Goal: Browse casually

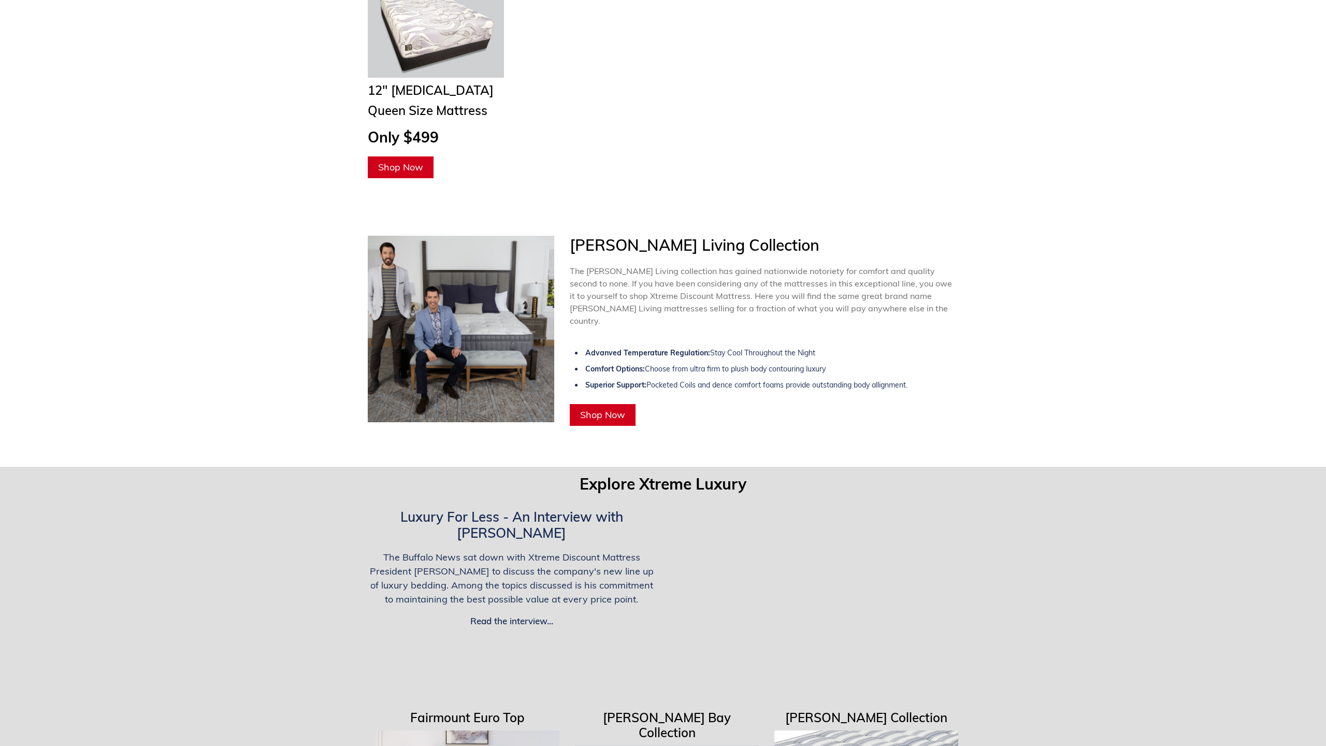
scroll to position [2201, 0]
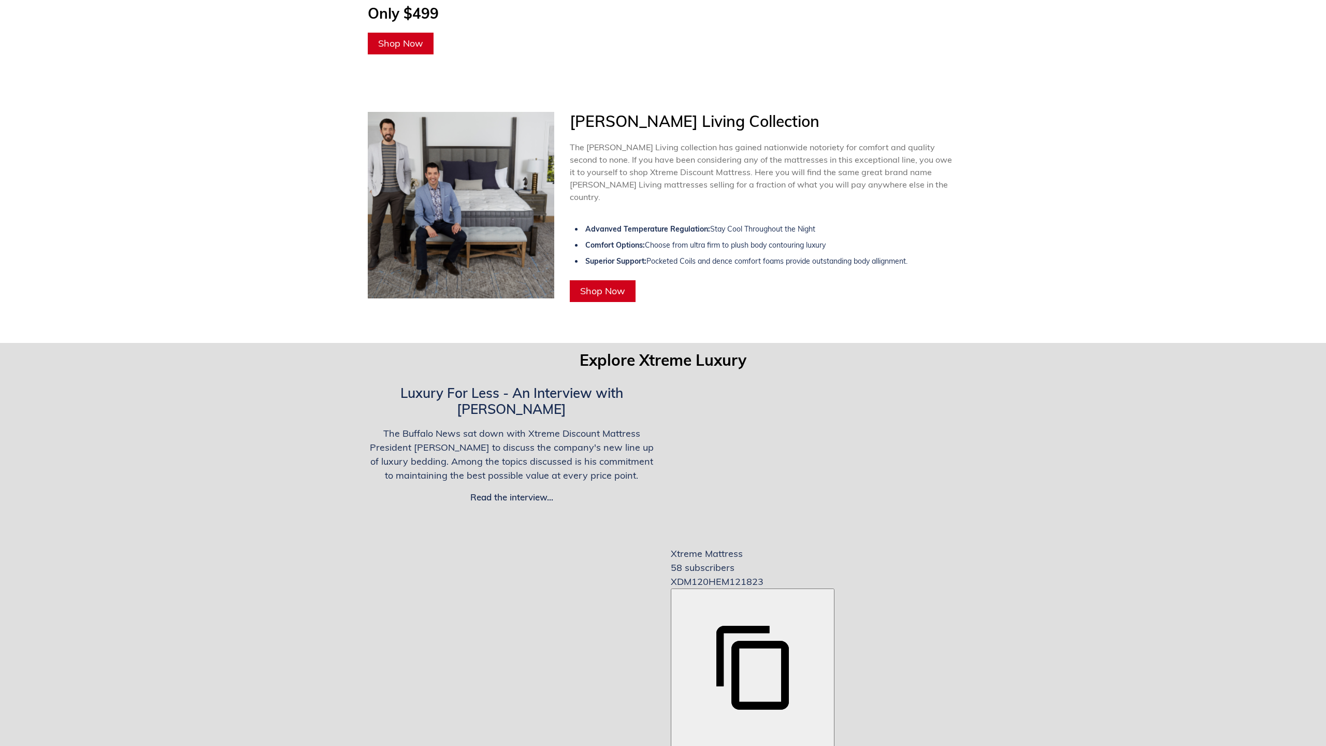
scroll to position [2324, 0]
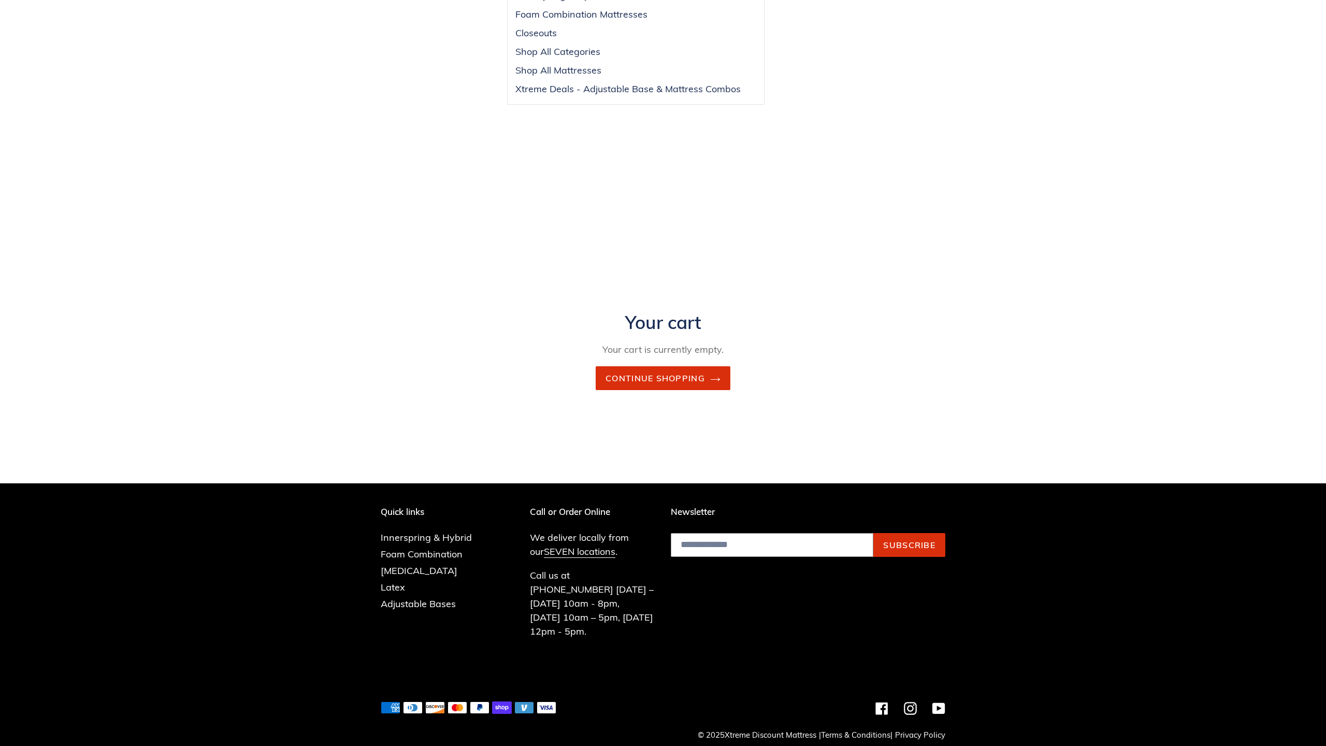
scroll to position [189, 0]
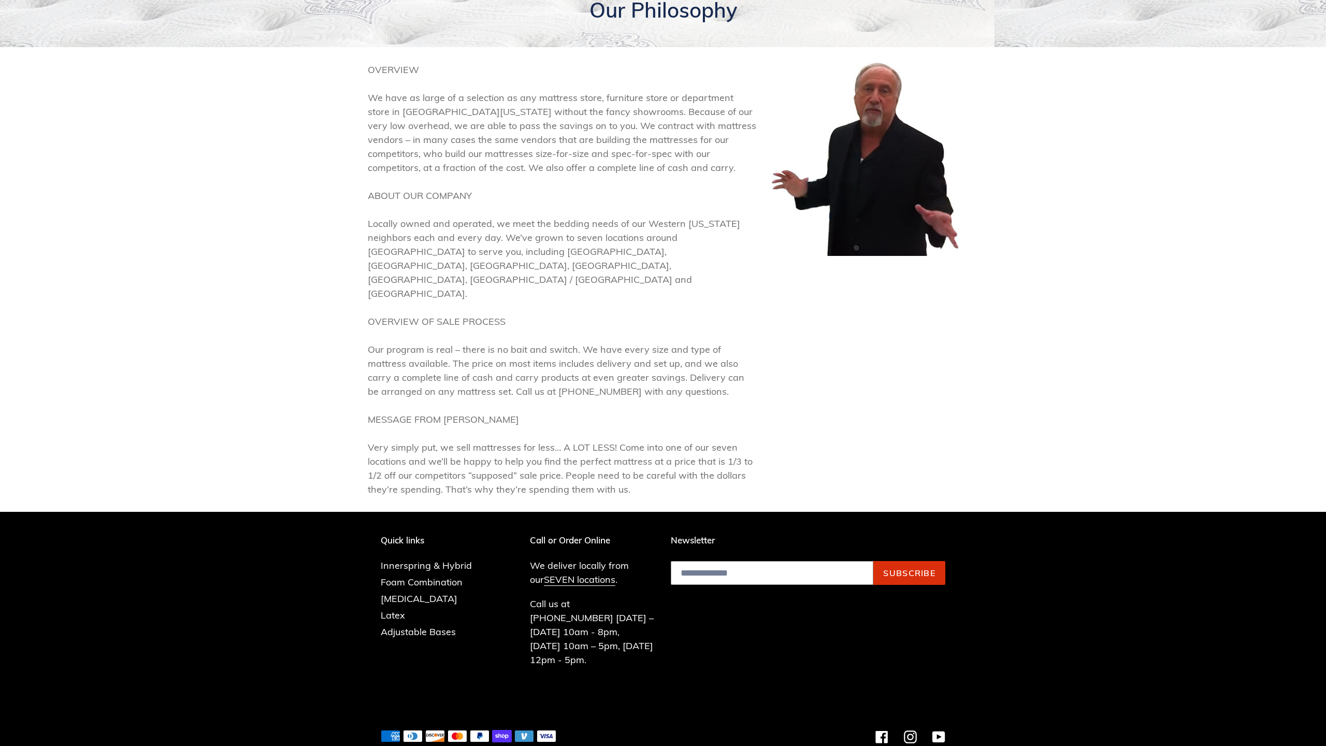
scroll to position [425, 0]
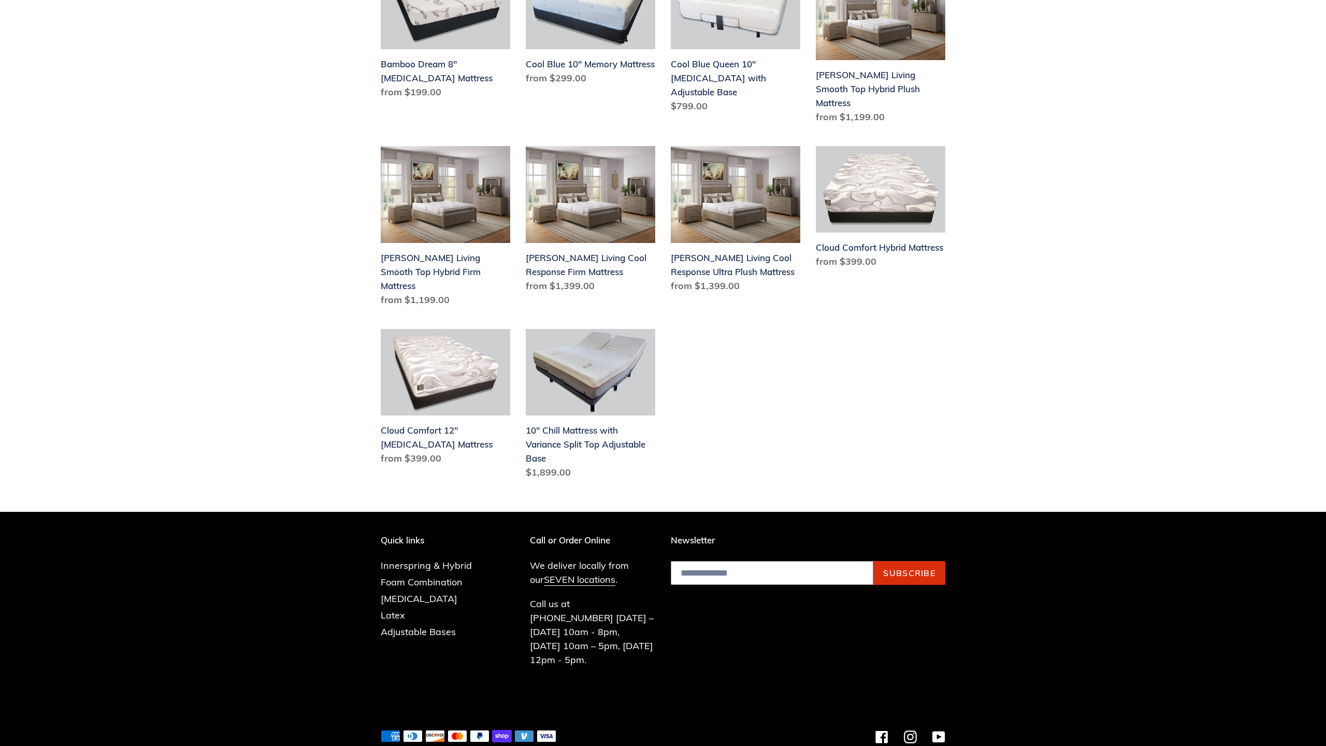
scroll to position [746, 0]
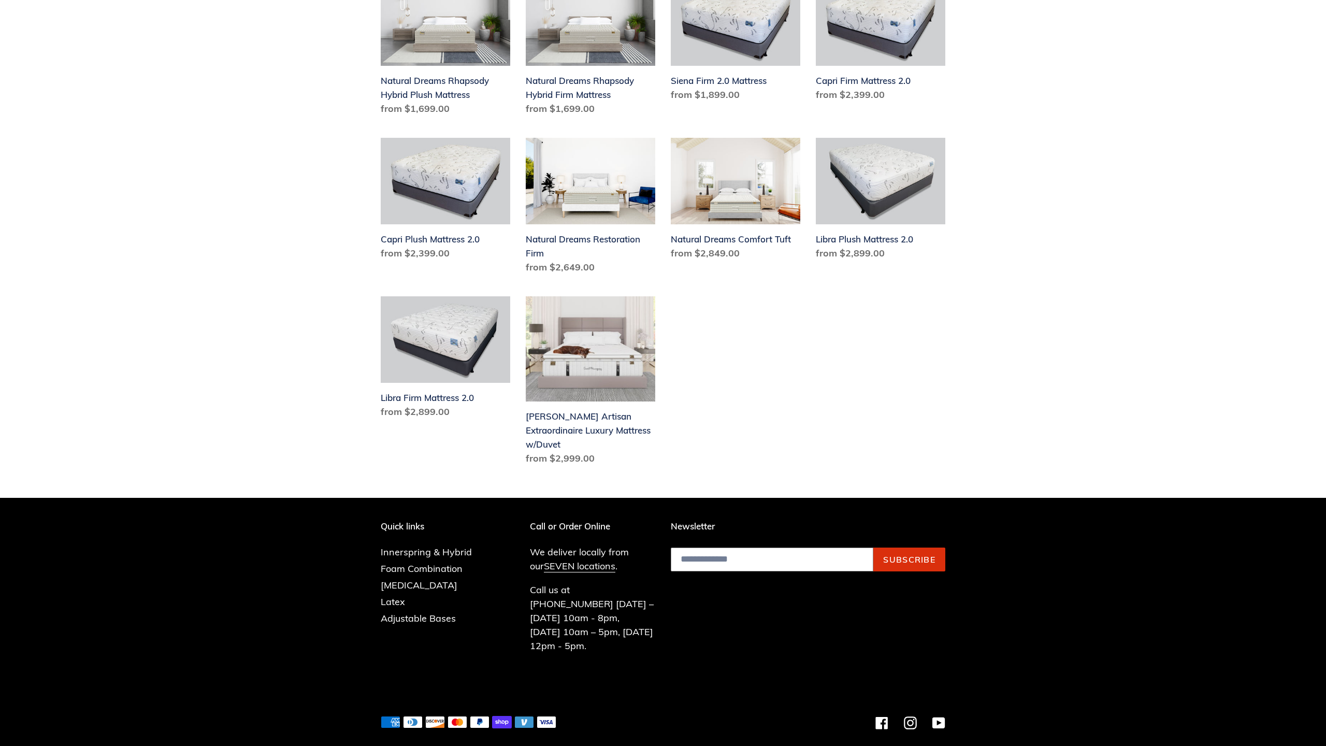
scroll to position [1144, 0]
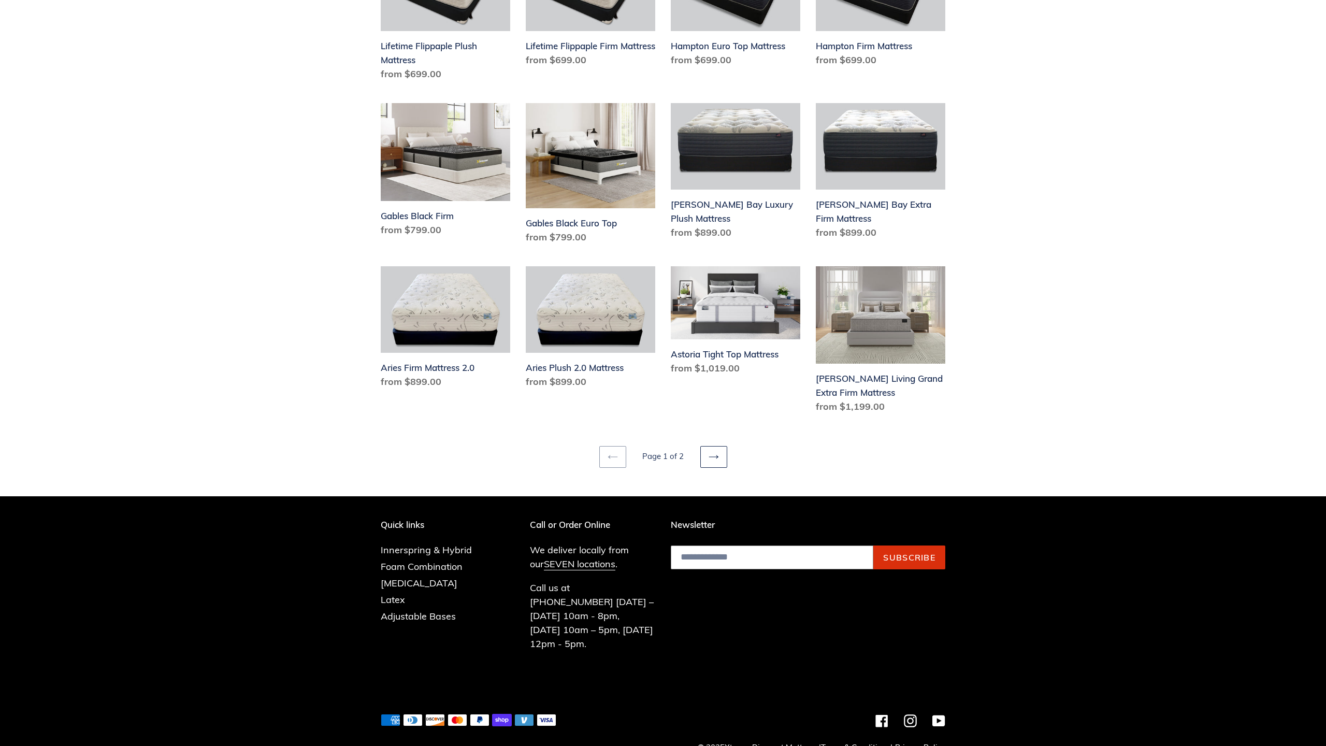
scroll to position [1533, 0]
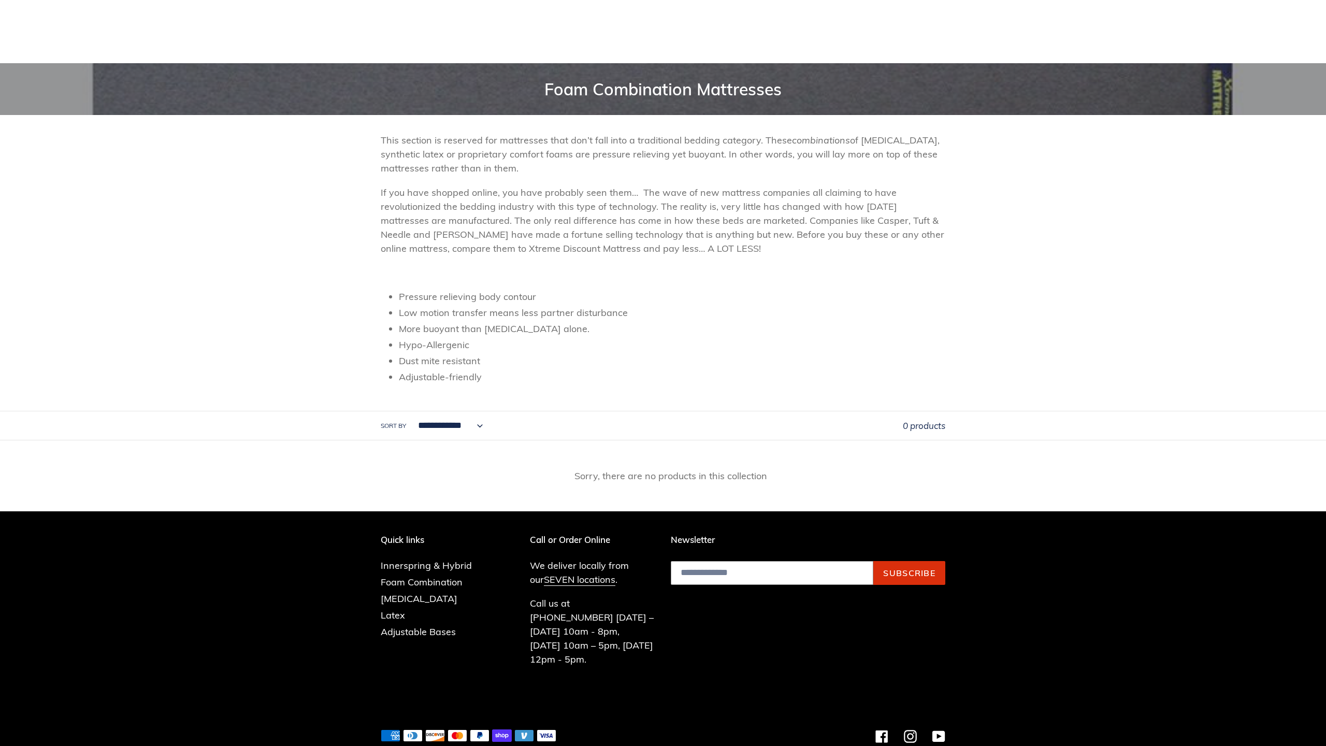
scroll to position [372, 0]
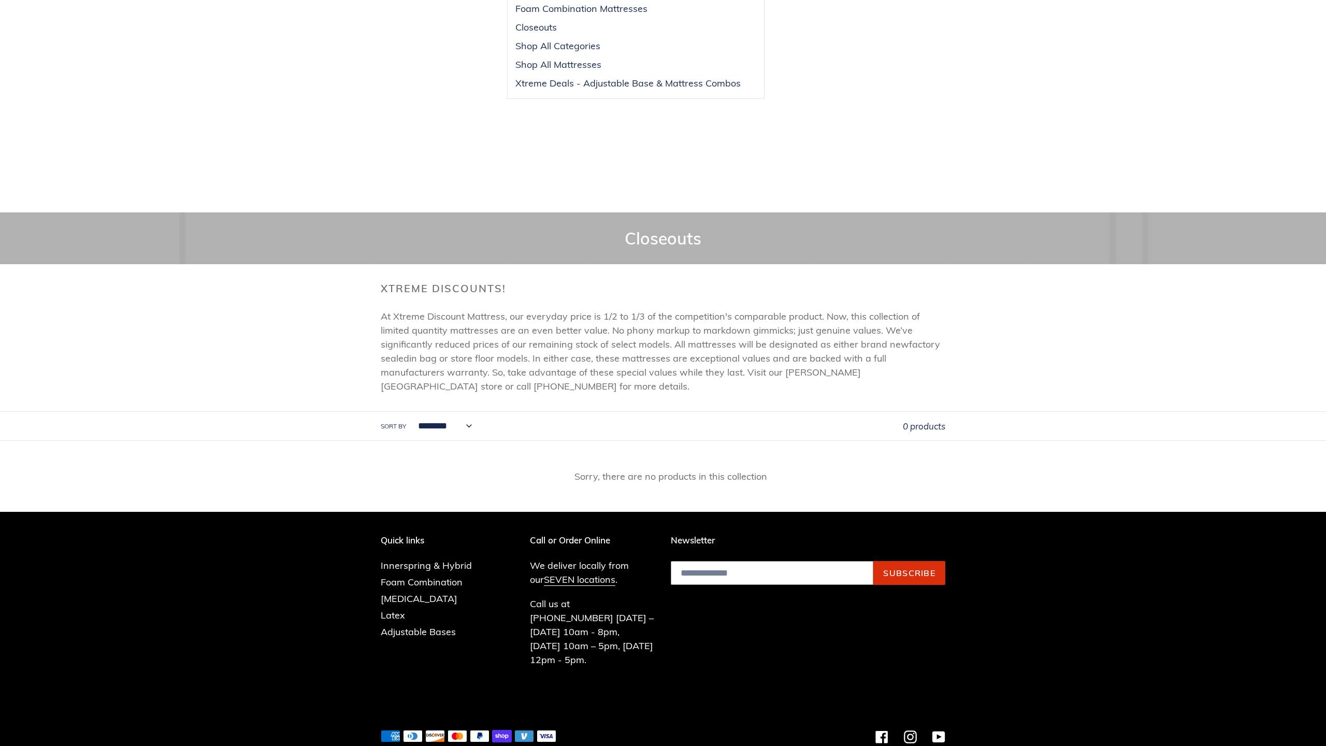
scroll to position [223, 0]
